Goal: Task Accomplishment & Management: Use online tool/utility

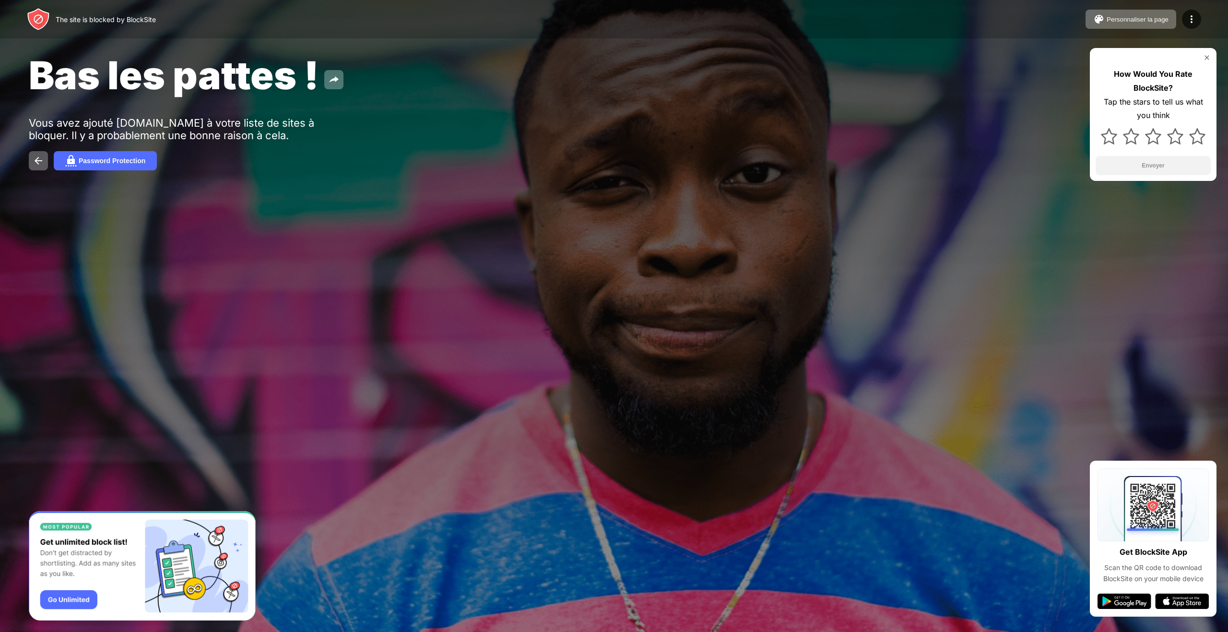
click at [635, 180] on div "Bas les pattes ! Vous avez ajouté msftconnecttest.com à votre liste de sites à …" at bounding box center [614, 111] width 1228 height 222
